Goal: Task Accomplishment & Management: Manage account settings

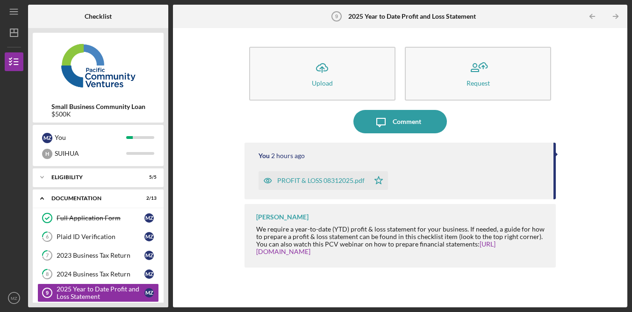
scroll to position [200, 0]
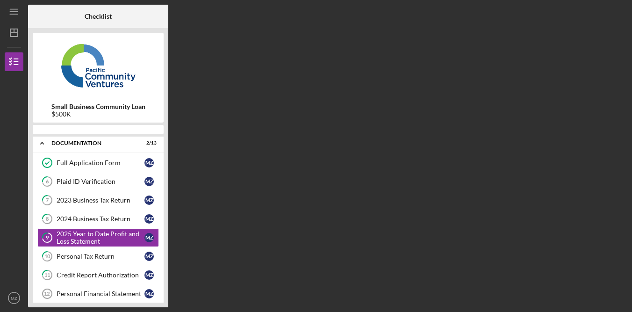
scroll to position [41, 0]
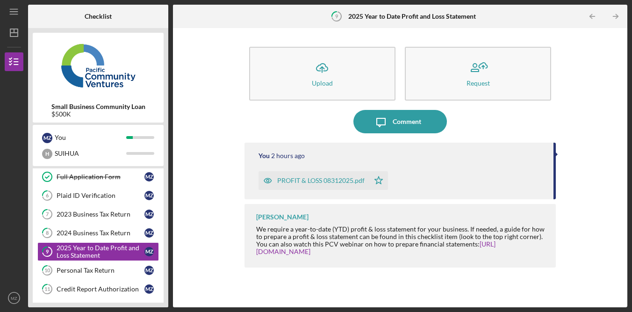
click at [263, 114] on div "Icon/Message Comment" at bounding box center [399, 121] width 311 height 23
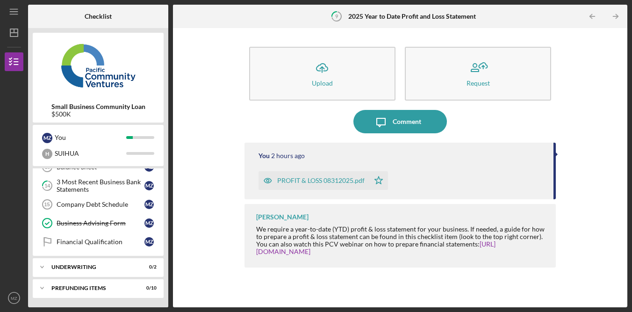
scroll to position [0, 0]
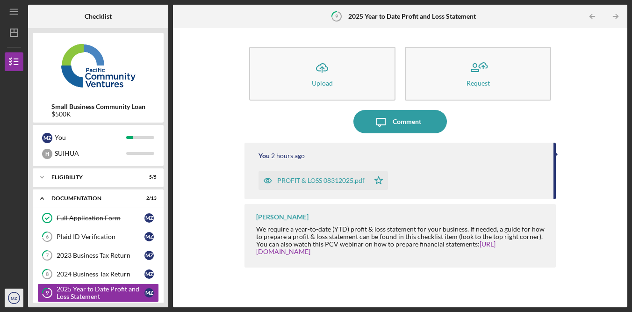
click at [15, 298] on text "MZ" at bounding box center [14, 297] width 7 height 5
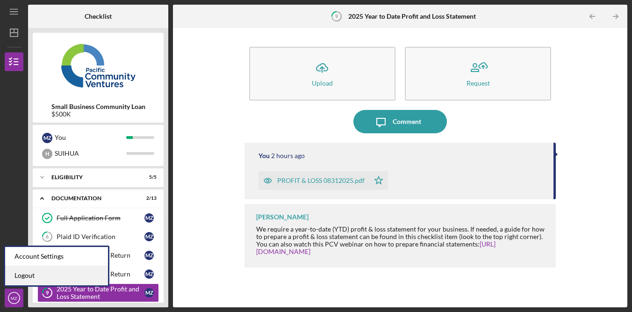
click at [65, 273] on link "Logout" at bounding box center [56, 275] width 103 height 19
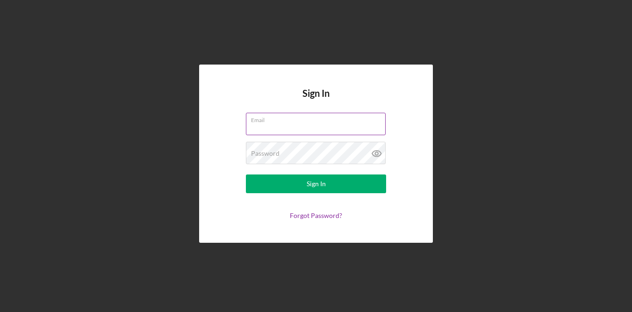
type input "[EMAIL_ADDRESS][DOMAIN_NAME]"
